Goal: Information Seeking & Learning: Learn about a topic

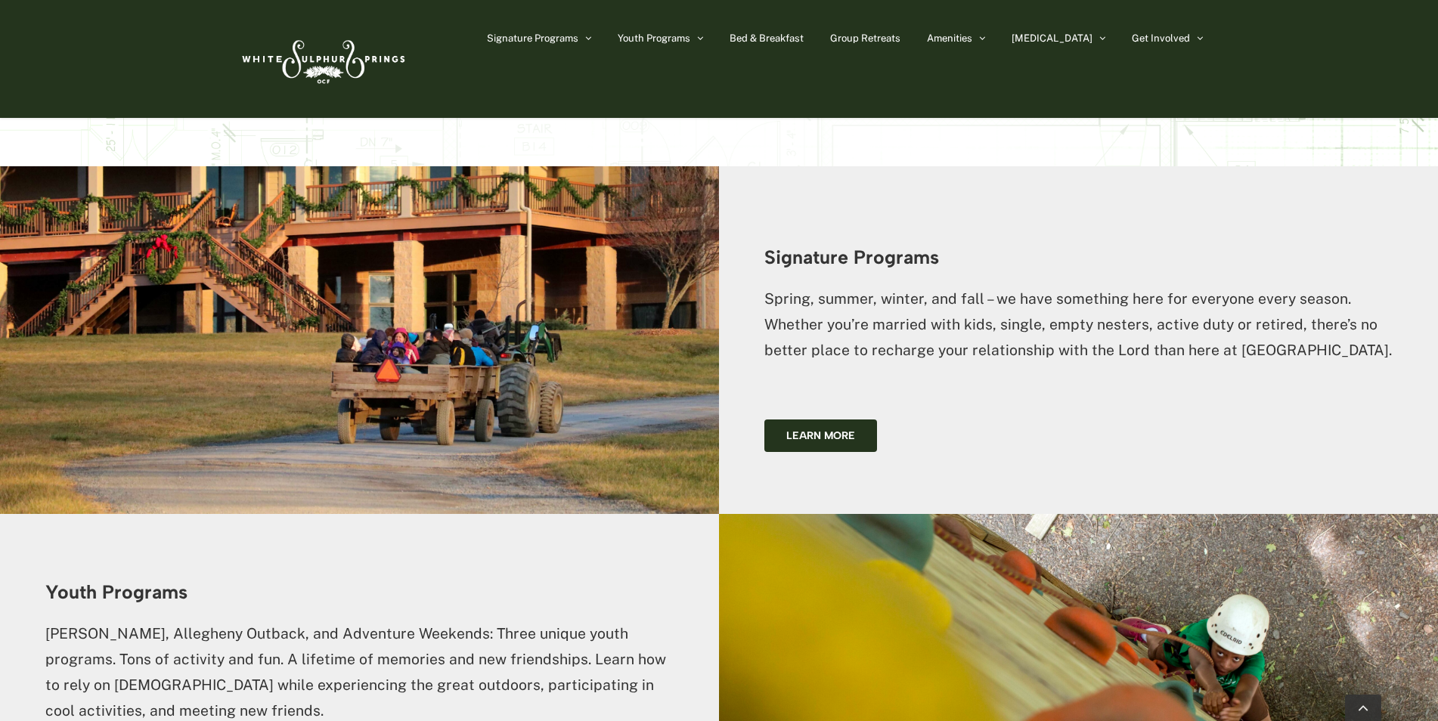
scroll to position [1568, 0]
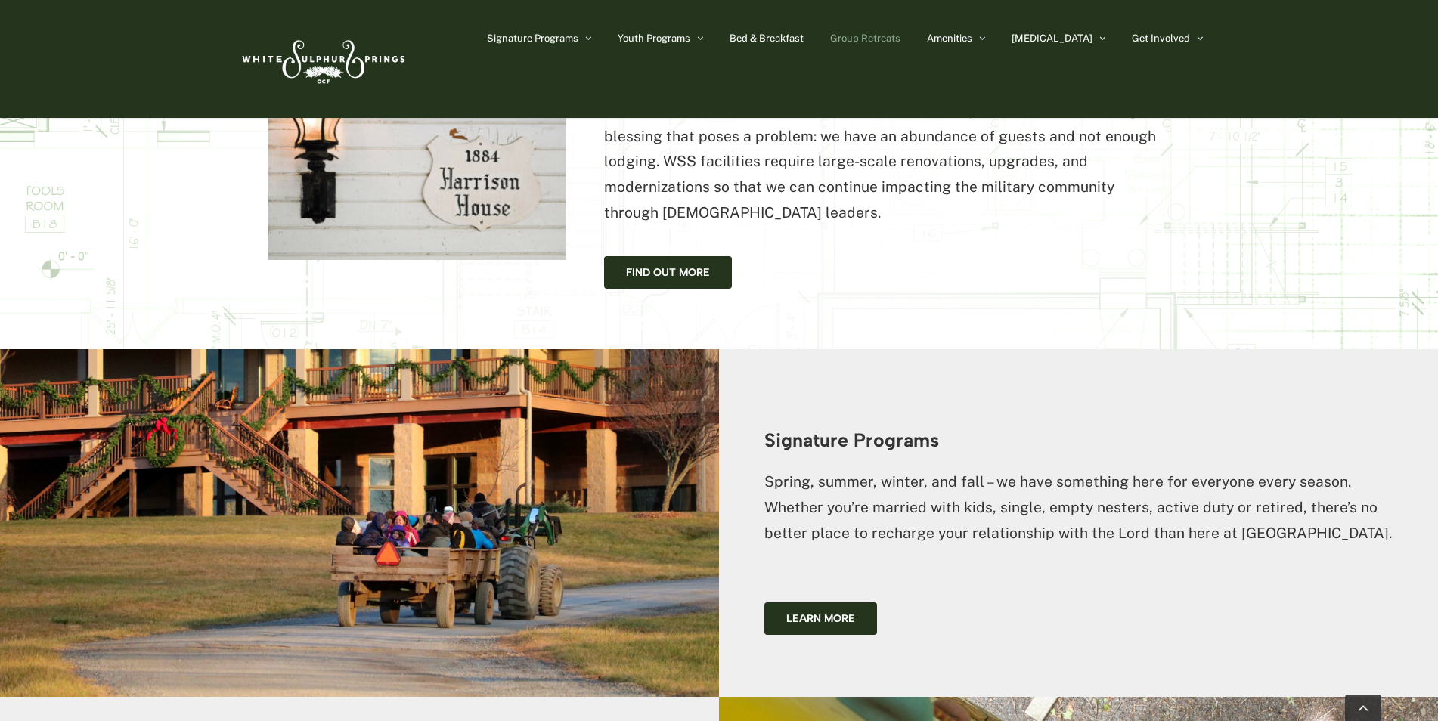
click at [901, 40] on span "Group Retreats" at bounding box center [865, 38] width 70 height 10
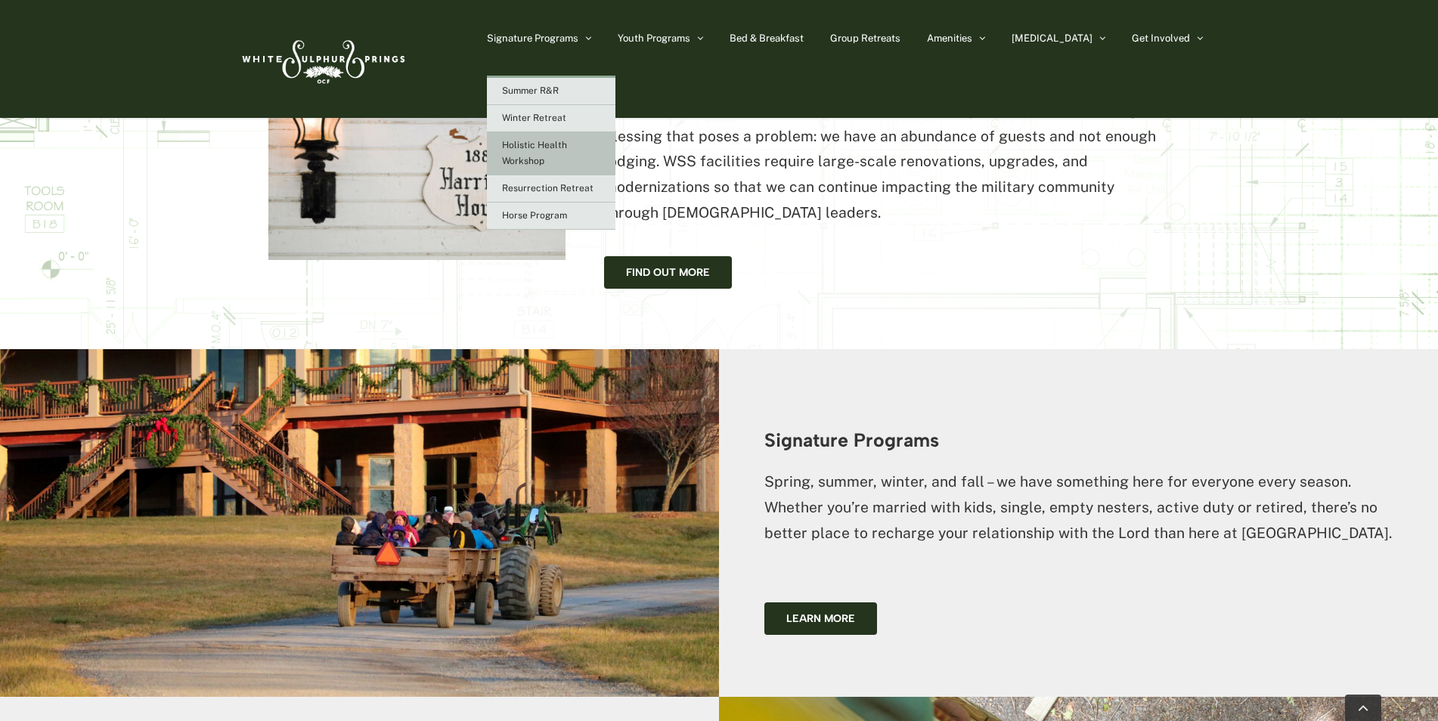
click at [567, 145] on span "Holistic Health Workshop" at bounding box center [534, 153] width 65 height 26
click at [567, 146] on span "Holistic Health Workshop" at bounding box center [534, 153] width 65 height 26
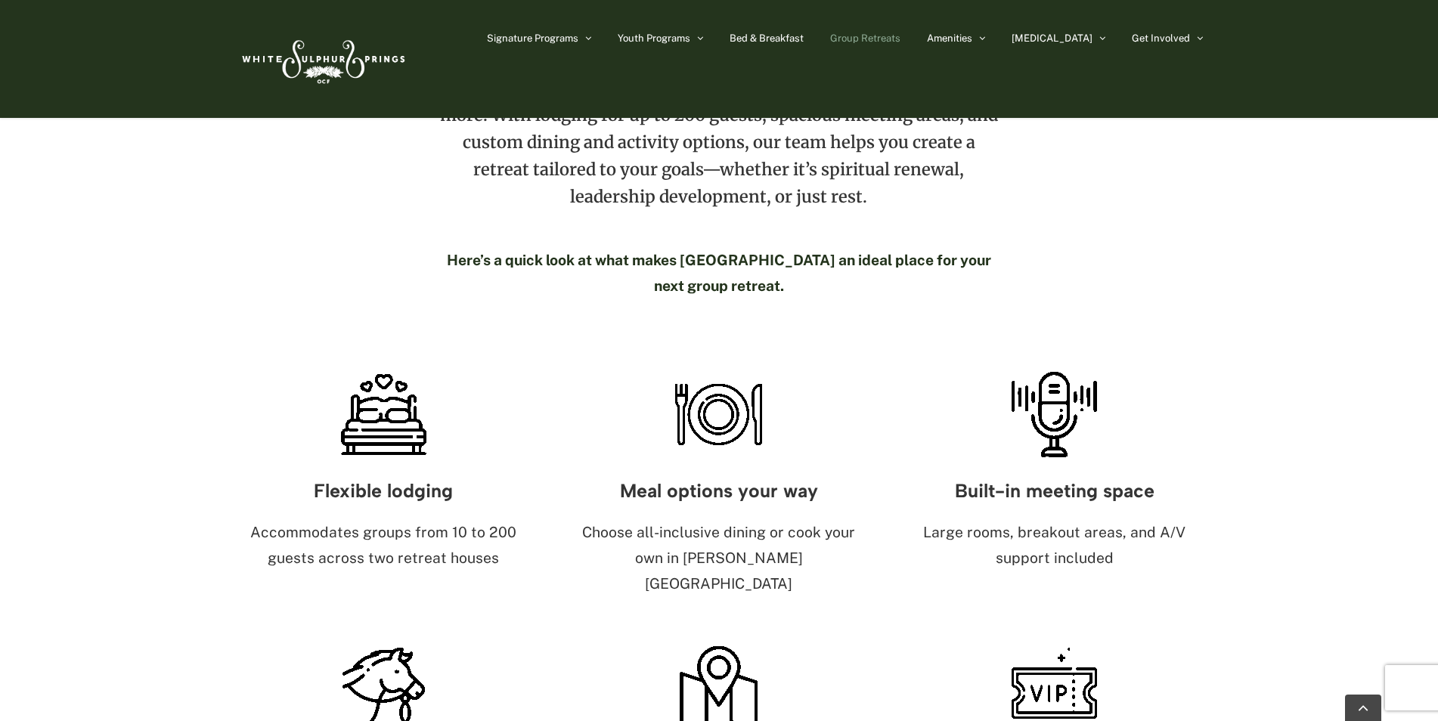
scroll to position [454, 0]
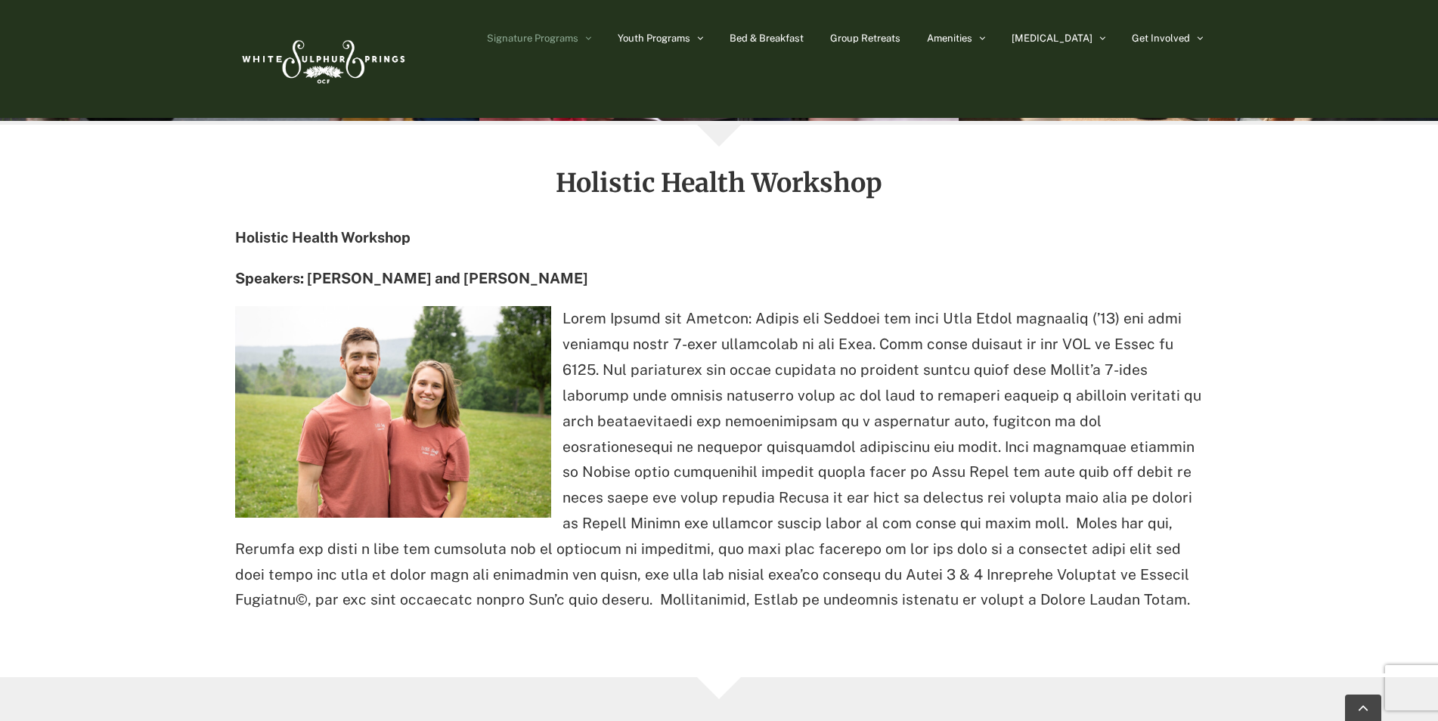
scroll to position [1739, 0]
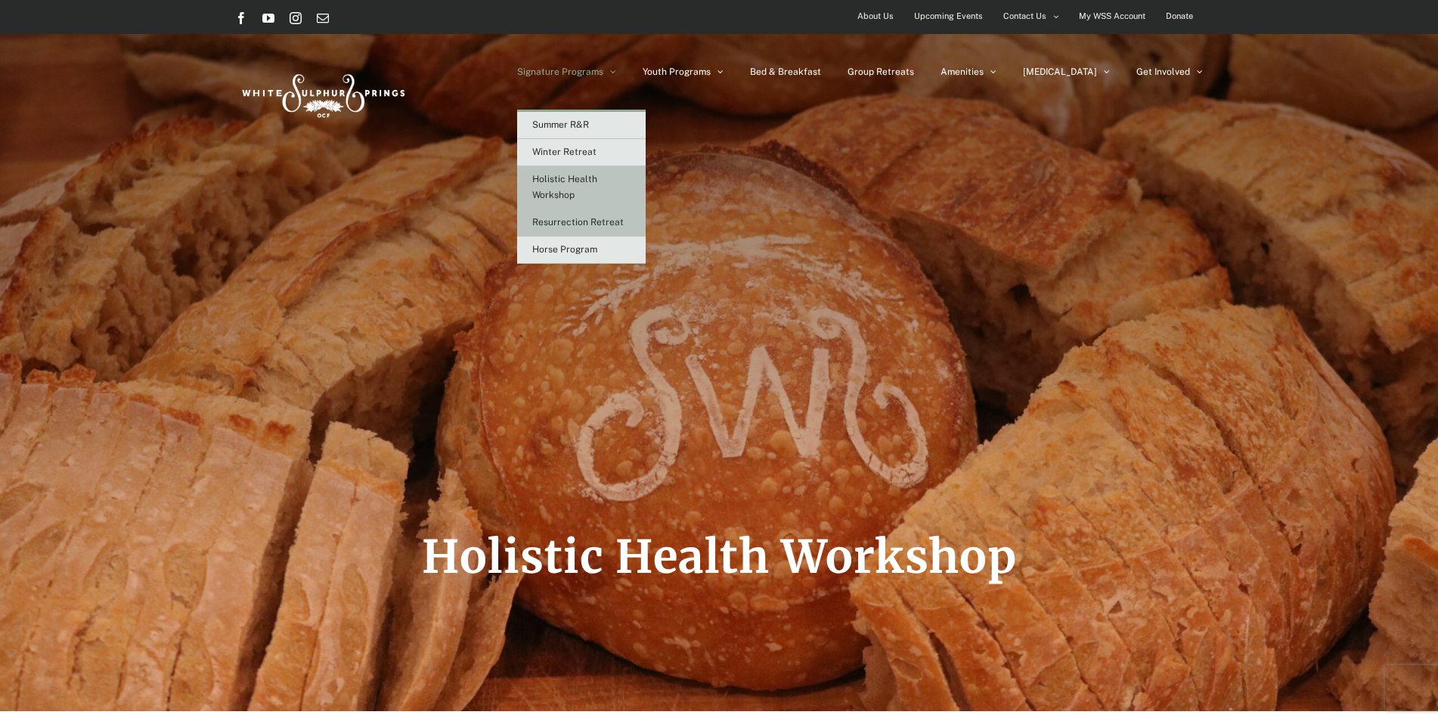
click at [622, 220] on span "Resurrection Retreat" at bounding box center [577, 222] width 91 height 11
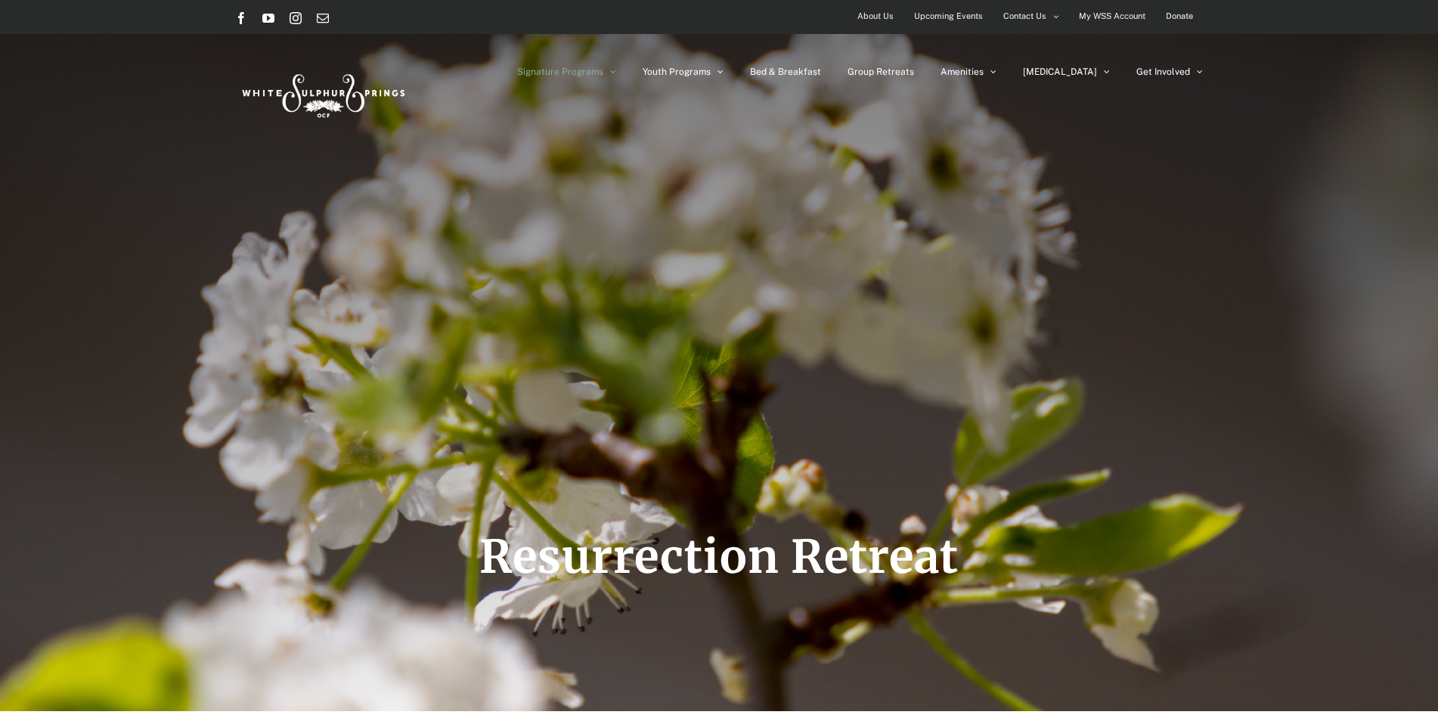
click at [960, 13] on span "Upcoming Events" at bounding box center [948, 16] width 69 height 22
